Goal: Information Seeking & Learning: Learn about a topic

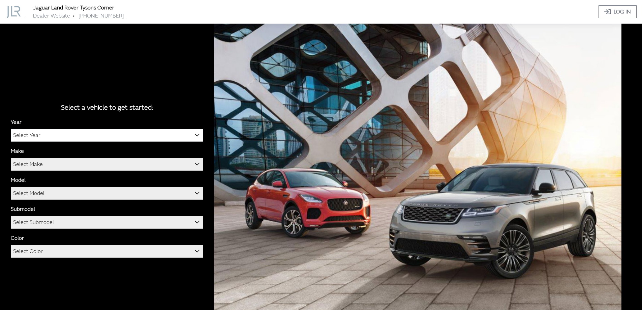
click at [107, 135] on span "Select Year" at bounding box center [107, 135] width 192 height 12
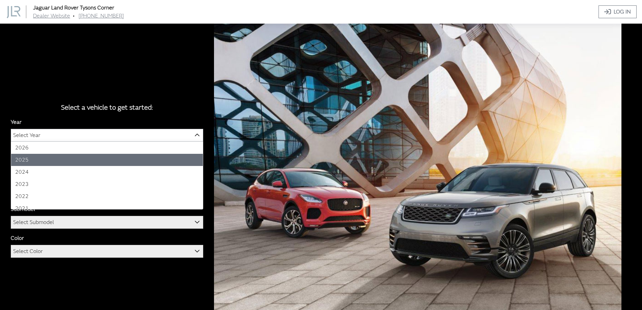
select select "43"
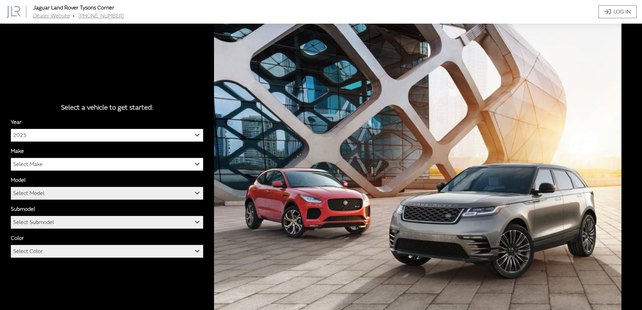
click at [68, 161] on span "Select Make" at bounding box center [107, 164] width 192 height 12
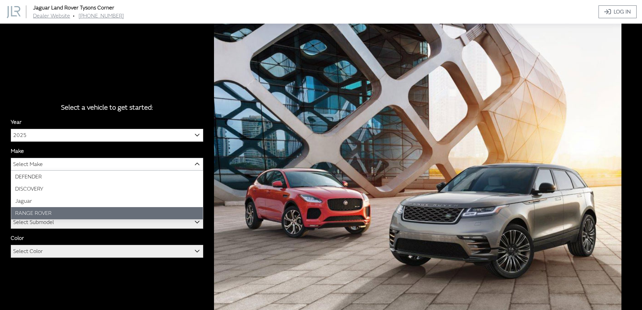
select select "66"
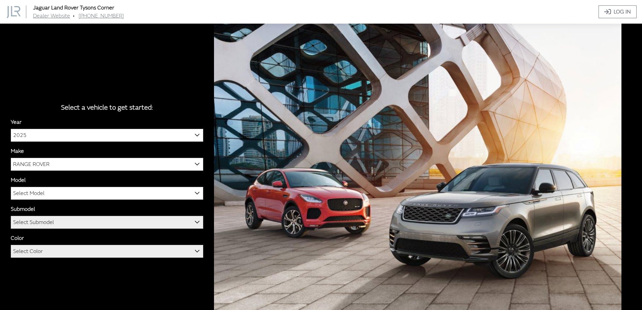
click at [48, 193] on span "Select Model" at bounding box center [107, 193] width 192 height 12
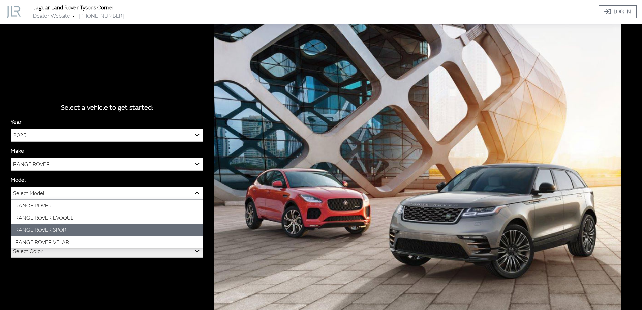
select select "1350"
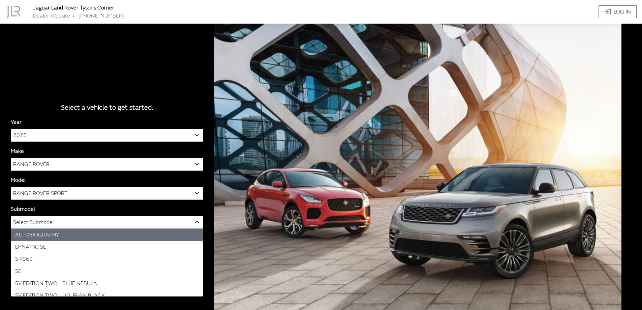
click at [51, 222] on span "Select Submodel" at bounding box center [33, 222] width 41 height 12
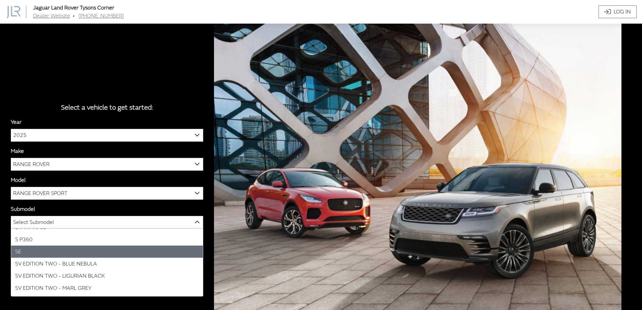
scroll to position [30, 0]
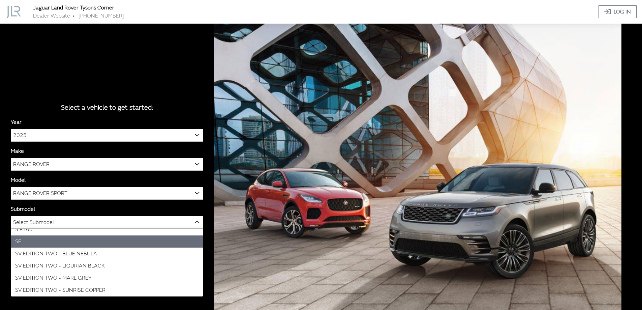
select select "132"
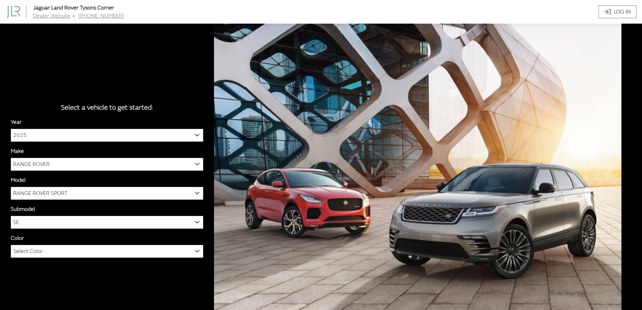
click at [39, 251] on span "Select Color" at bounding box center [28, 251] width 30 height 12
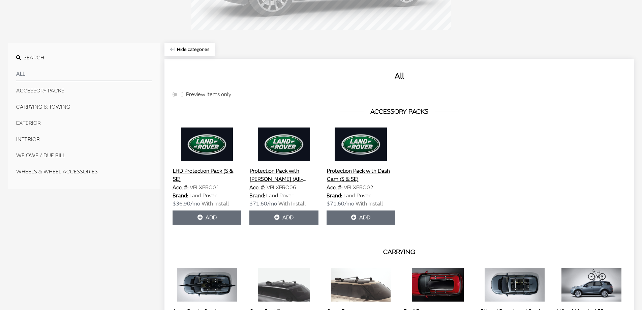
scroll to position [180, 0]
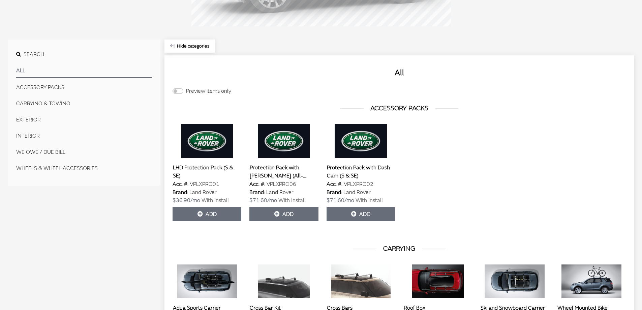
click at [47, 87] on button "ACCESSORY PACKS" at bounding box center [84, 87] width 136 height 13
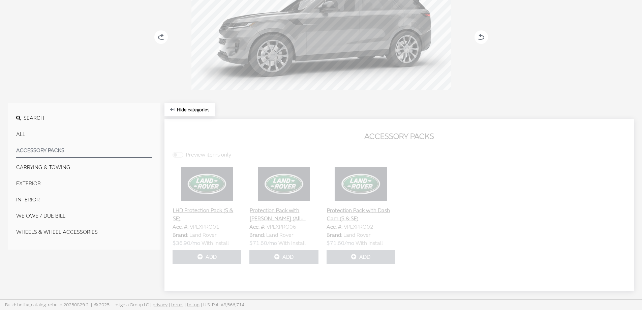
scroll to position [116, 0]
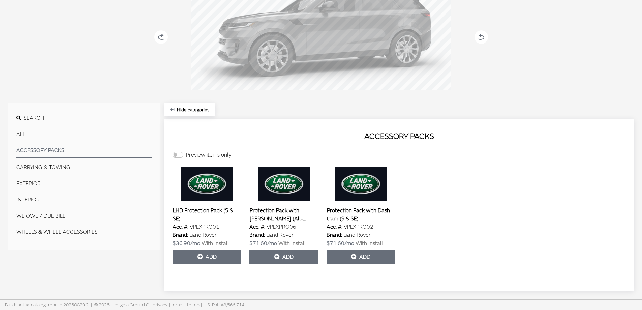
click at [37, 163] on button "CARRYING & TOWING" at bounding box center [84, 166] width 136 height 13
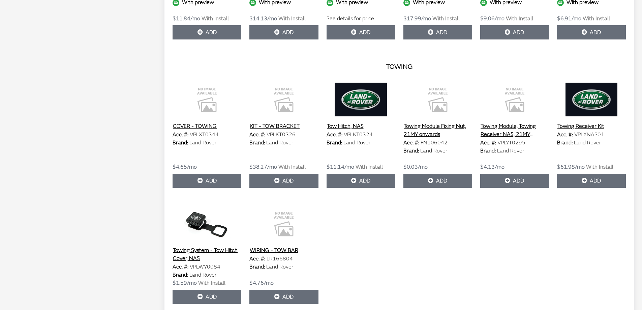
scroll to position [206, 0]
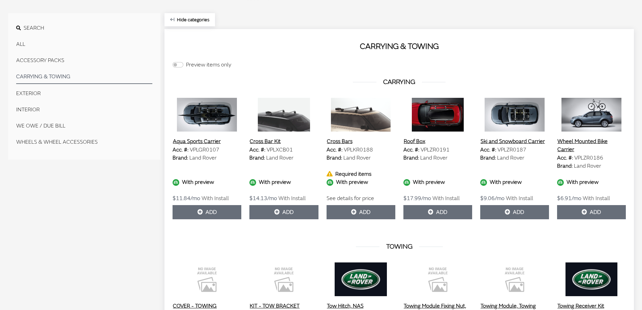
click at [37, 91] on button "EXTERIOR" at bounding box center [84, 93] width 136 height 13
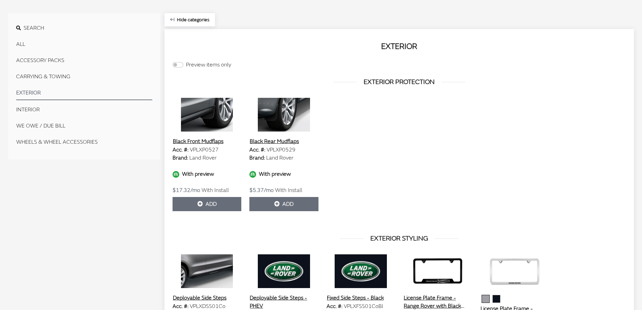
click at [28, 110] on button "INTERIOR" at bounding box center [84, 109] width 136 height 13
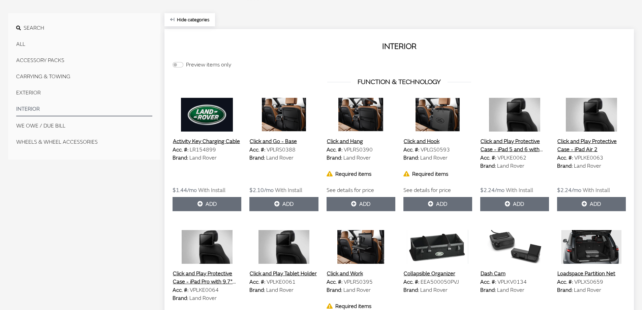
scroll to position [296, 0]
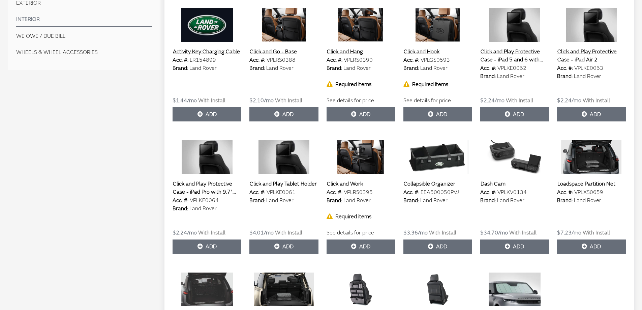
click at [439, 183] on button "Collapsible Organizer" at bounding box center [429, 183] width 52 height 9
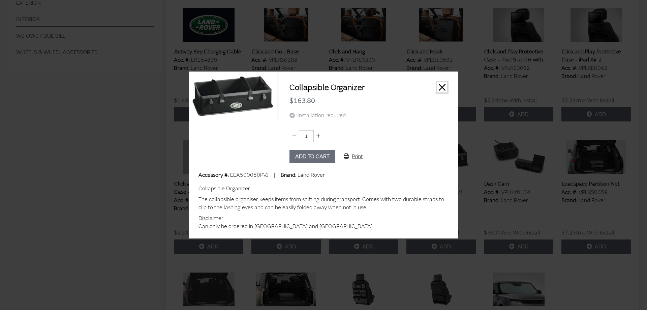
click at [439, 86] on button "Close" at bounding box center [442, 87] width 10 height 10
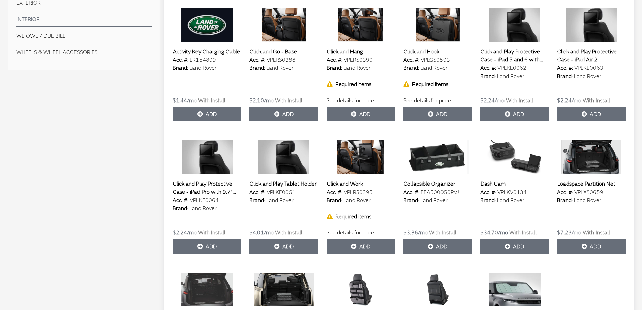
click at [576, 176] on div "Loadspace Partition Net Acc. #: VPLXS0659 Brand: Land Rover $7.23/mo With Insta…" at bounding box center [591, 196] width 77 height 113
click at [576, 183] on button "Loadspace Partition Net" at bounding box center [586, 183] width 59 height 9
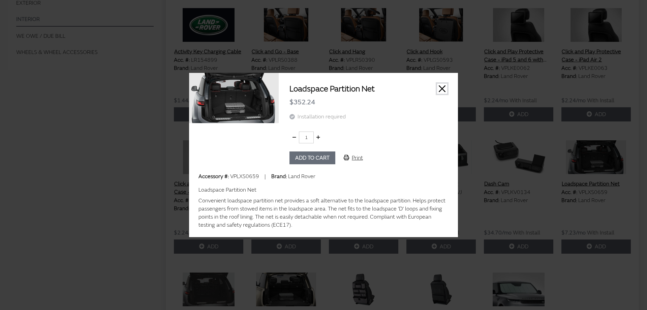
click at [443, 84] on button "Close" at bounding box center [442, 89] width 10 height 10
